Goal: Task Accomplishment & Management: Manage account settings

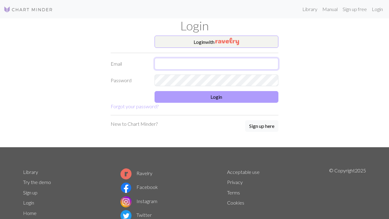
type input "[EMAIL_ADDRESS][DOMAIN_NAME]"
click at [176, 98] on button "Login" at bounding box center [217, 97] width 124 height 12
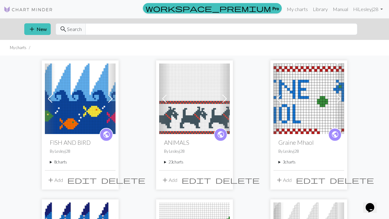
click at [62, 162] on summary "8 charts" at bounding box center [80, 163] width 61 height 6
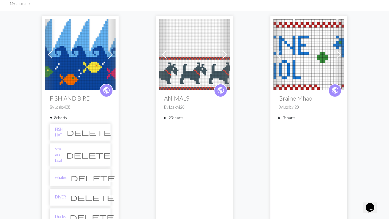
scroll to position [20, 0]
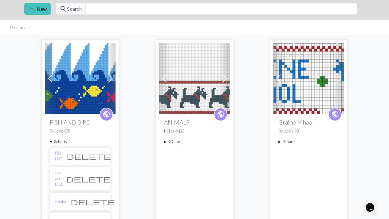
click at [178, 142] on summary "23 charts" at bounding box center [194, 142] width 61 height 6
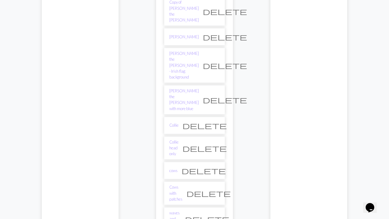
scroll to position [517, 0]
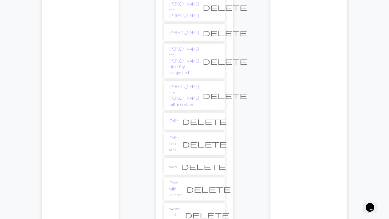
click at [181, 206] on link "waves and whales" at bounding box center [175, 215] width 12 height 18
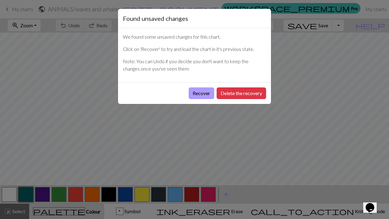
click at [201, 93] on button "Recover" at bounding box center [202, 94] width 26 height 12
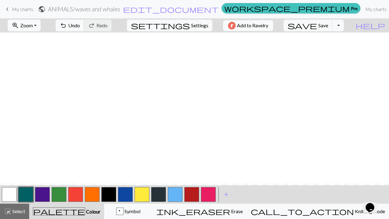
scroll to position [151, 0]
click at [28, 10] on span "My charts" at bounding box center [22, 9] width 21 height 6
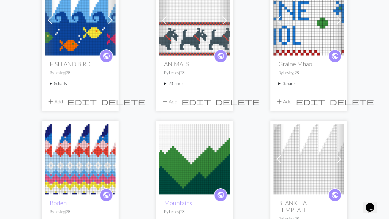
scroll to position [87, 0]
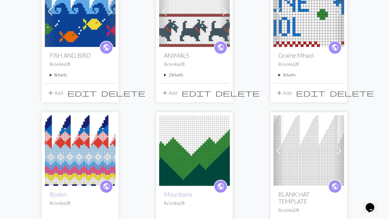
click at [176, 77] on summary "23 charts" at bounding box center [194, 75] width 61 height 6
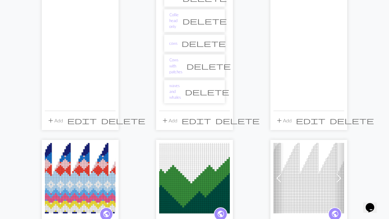
scroll to position [664, 0]
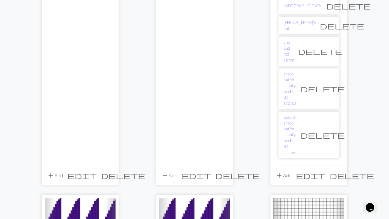
scroll to position [1073, 0]
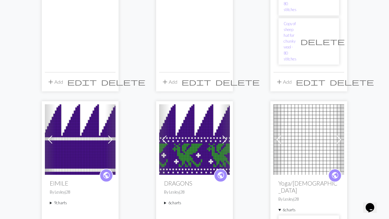
scroll to position [1133, 0]
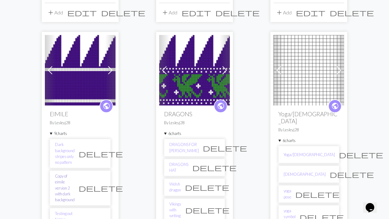
scroll to position [1172, 0]
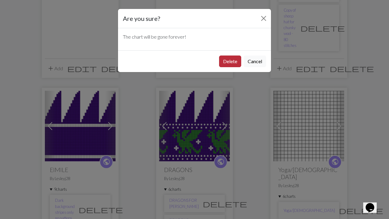
click at [231, 58] on button "Delete" at bounding box center [230, 62] width 22 height 12
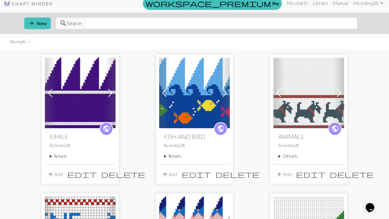
scroll to position [6, 0]
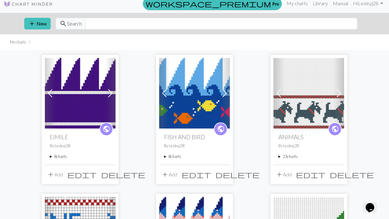
click at [62, 156] on summary "8 charts" at bounding box center [80, 157] width 61 height 6
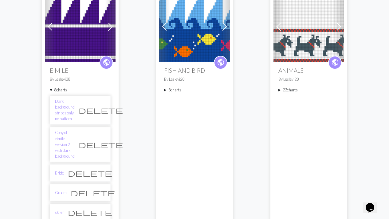
scroll to position [73, 0]
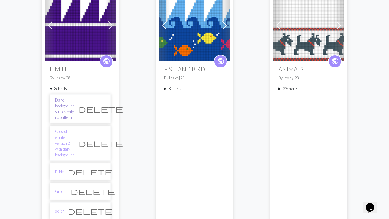
click at [72, 103] on link "Dark background stripes only no pattern" at bounding box center [65, 109] width 20 height 24
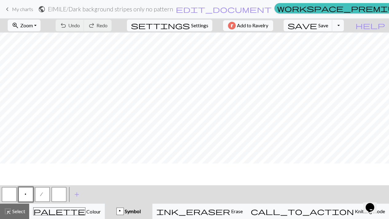
scroll to position [95, 0]
click at [21, 8] on span "My charts" at bounding box center [22, 9] width 21 height 6
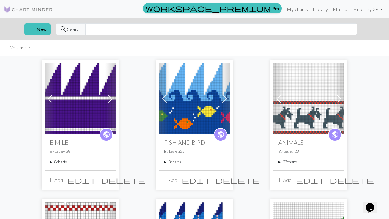
click at [63, 164] on summary "8 charts" at bounding box center [80, 163] width 61 height 6
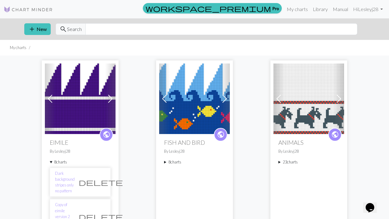
click at [101, 181] on span "delete" at bounding box center [101, 182] width 44 height 9
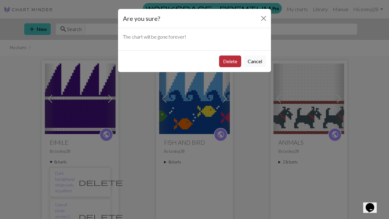
click at [231, 60] on button "Delete" at bounding box center [230, 62] width 22 height 12
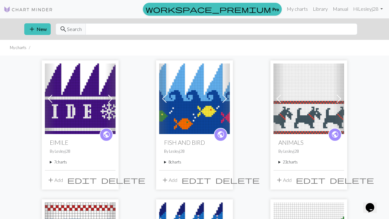
click at [60, 164] on summary "7 charts" at bounding box center [80, 163] width 61 height 6
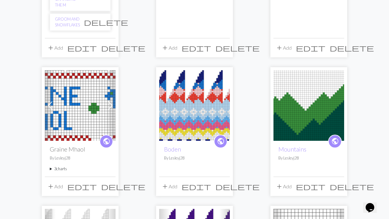
scroll to position [303, 0]
click at [63, 149] on div "public Graine Mhaol By Lesleyj28 3 charts GRAINE MHAOL FINAL VERSION SIDE 1 del…" at bounding box center [80, 159] width 71 height 36
click at [63, 166] on summary "3 charts" at bounding box center [80, 169] width 61 height 6
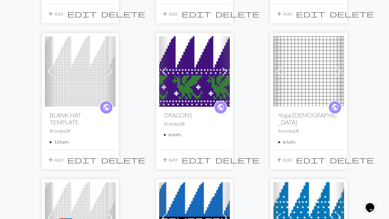
scroll to position [591, 0]
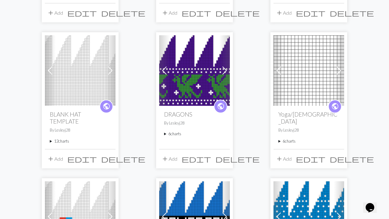
click at [61, 139] on summary "12 charts" at bounding box center [80, 142] width 61 height 6
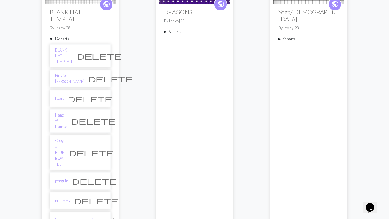
scroll to position [695, 0]
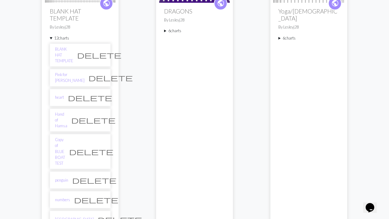
click at [100, 148] on span "delete" at bounding box center [91, 152] width 44 height 9
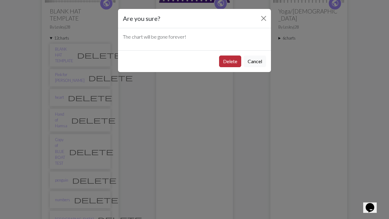
click at [236, 65] on button "Delete" at bounding box center [230, 62] width 22 height 12
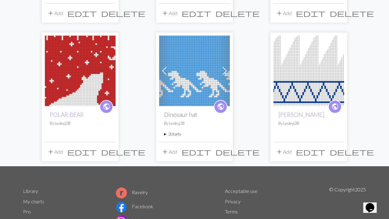
scroll to position [634, 0]
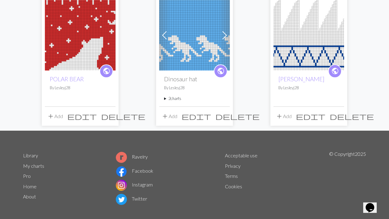
click at [176, 96] on summary "2 charts" at bounding box center [194, 99] width 61 height 6
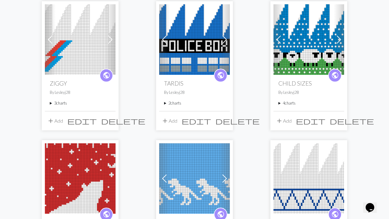
scroll to position [490, 0]
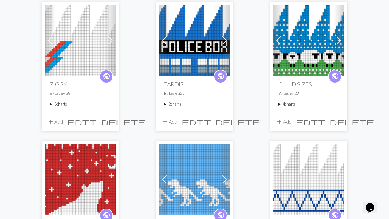
click at [65, 101] on summary "3 charts" at bounding box center [80, 104] width 61 height 6
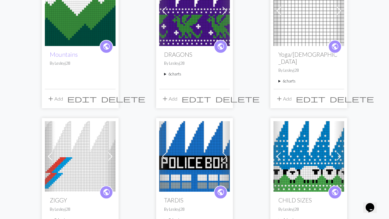
scroll to position [391, 0]
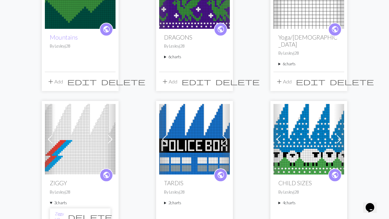
click at [75, 146] on img at bounding box center [80, 139] width 71 height 71
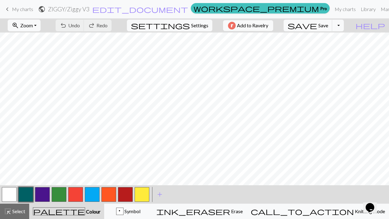
click at [28, 10] on span "My charts" at bounding box center [22, 9] width 21 height 6
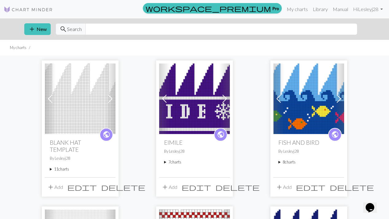
click at [292, 163] on summary "8 charts" at bounding box center [309, 163] width 61 height 6
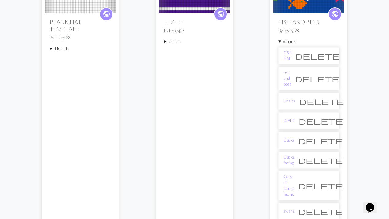
scroll to position [122, 0]
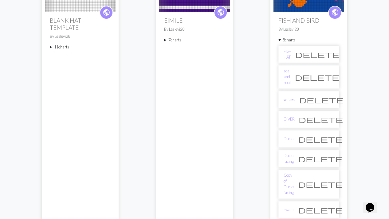
click at [290, 97] on link "whales" at bounding box center [290, 100] width 12 height 6
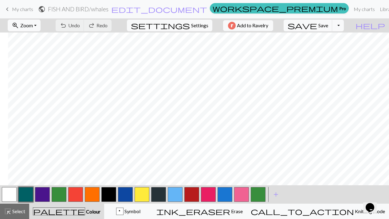
scroll to position [151, 134]
click at [13, 193] on button "button" at bounding box center [9, 195] width 15 height 15
click at [125, 191] on button "button" at bounding box center [125, 195] width 15 height 15
click at [317, 24] on span "save" at bounding box center [303, 25] width 30 height 9
click at [344, 25] on button "Toggle Dropdown" at bounding box center [338, 26] width 12 height 12
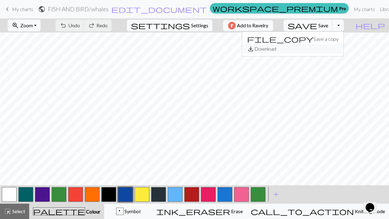
click at [322, 49] on button "save_alt Download" at bounding box center [292, 49] width 101 height 10
click at [344, 25] on button "Toggle Dropdown" at bounding box center [338, 26] width 12 height 12
click at [325, 47] on button "save_alt Download" at bounding box center [292, 49] width 101 height 10
click at [344, 21] on button "Toggle Dropdown" at bounding box center [338, 26] width 12 height 12
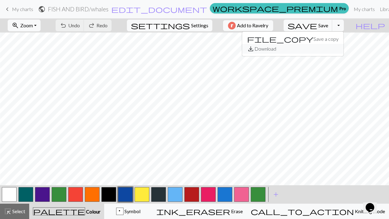
click at [326, 48] on button "save_alt Download" at bounding box center [292, 49] width 101 height 10
click at [332, 29] on button "save Save Save" at bounding box center [308, 26] width 49 height 12
click at [344, 24] on button "Toggle Dropdown" at bounding box center [338, 26] width 12 height 12
click at [334, 48] on button "save_alt Download" at bounding box center [292, 49] width 101 height 10
click at [26, 8] on span "My charts" at bounding box center [22, 9] width 21 height 6
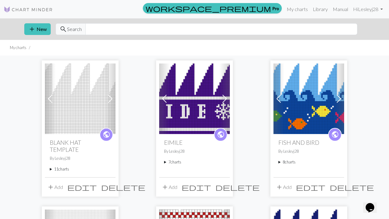
click at [287, 164] on summary "8 charts" at bounding box center [309, 163] width 61 height 6
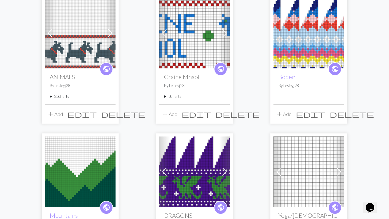
scroll to position [383, 0]
click at [58, 93] on summary "23 charts" at bounding box center [80, 96] width 61 height 6
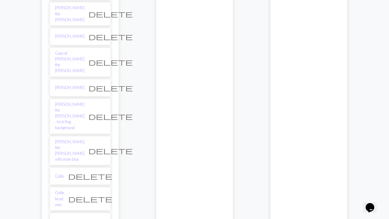
scroll to position [784, 0]
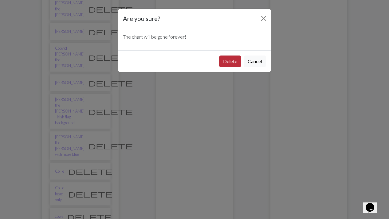
click at [223, 61] on button "Delete" at bounding box center [230, 62] width 22 height 12
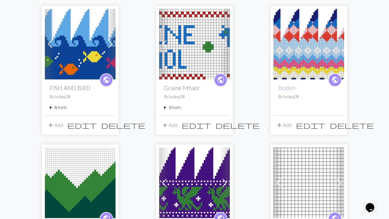
scroll to position [203, 0]
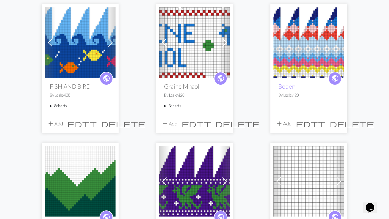
click at [63, 106] on summary "8 charts" at bounding box center [80, 106] width 61 height 6
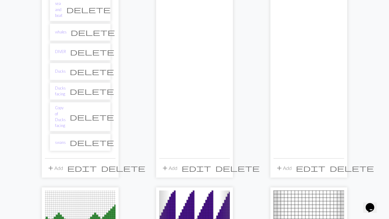
scroll to position [337, 0]
click at [65, 29] on link "whales" at bounding box center [61, 32] width 12 height 6
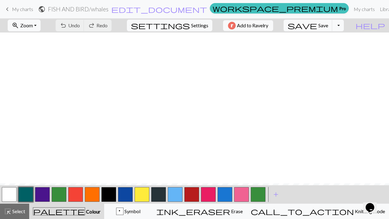
scroll to position [151, 0]
click at [344, 28] on button "Toggle Dropdown" at bounding box center [338, 26] width 12 height 12
click at [323, 50] on button "save_alt Download" at bounding box center [292, 49] width 101 height 10
click at [194, 22] on span "Settings" at bounding box center [199, 25] width 17 height 7
select select "aran"
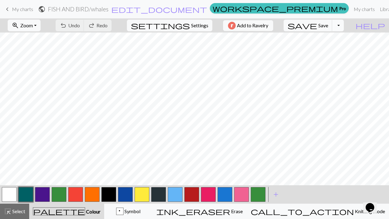
click at [344, 25] on button "Toggle Dropdown" at bounding box center [338, 26] width 12 height 12
click at [324, 50] on button "save_alt Download" at bounding box center [292, 49] width 101 height 10
click at [344, 29] on button "Toggle Dropdown" at bounding box center [338, 26] width 12 height 12
click at [323, 49] on button "save_alt Download" at bounding box center [292, 49] width 101 height 10
click at [344, 25] on button "Toggle Dropdown" at bounding box center [338, 26] width 12 height 12
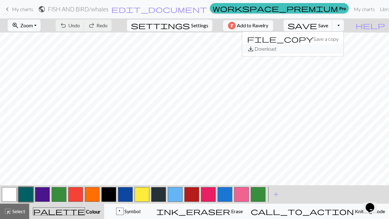
click at [329, 48] on button "save_alt Download" at bounding box center [292, 49] width 101 height 10
